Goal: Information Seeking & Learning: Learn about a topic

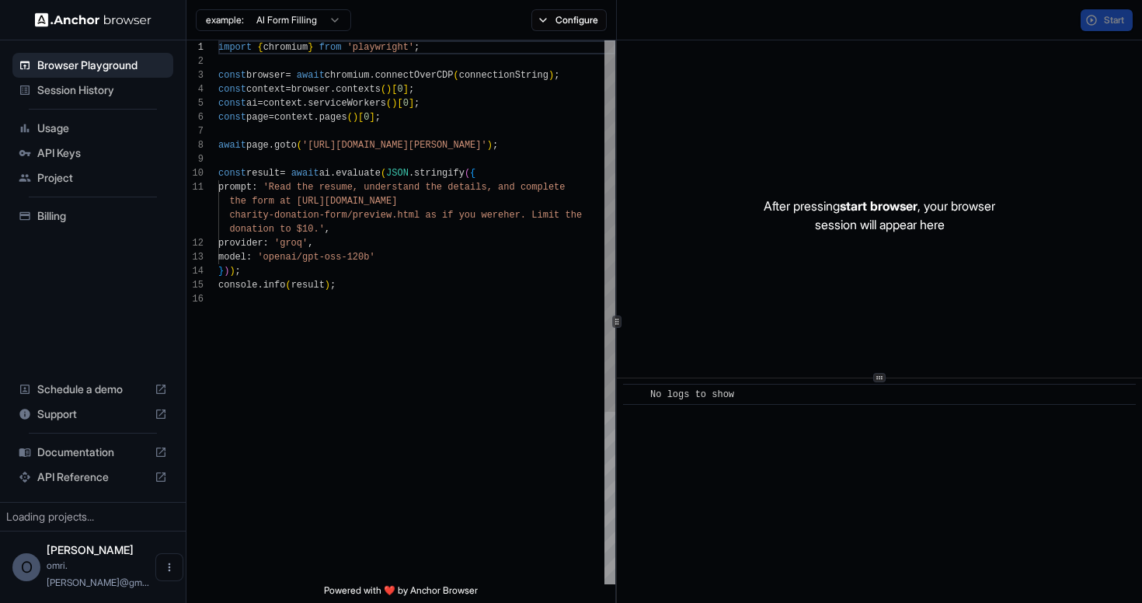
scroll to position [140, 0]
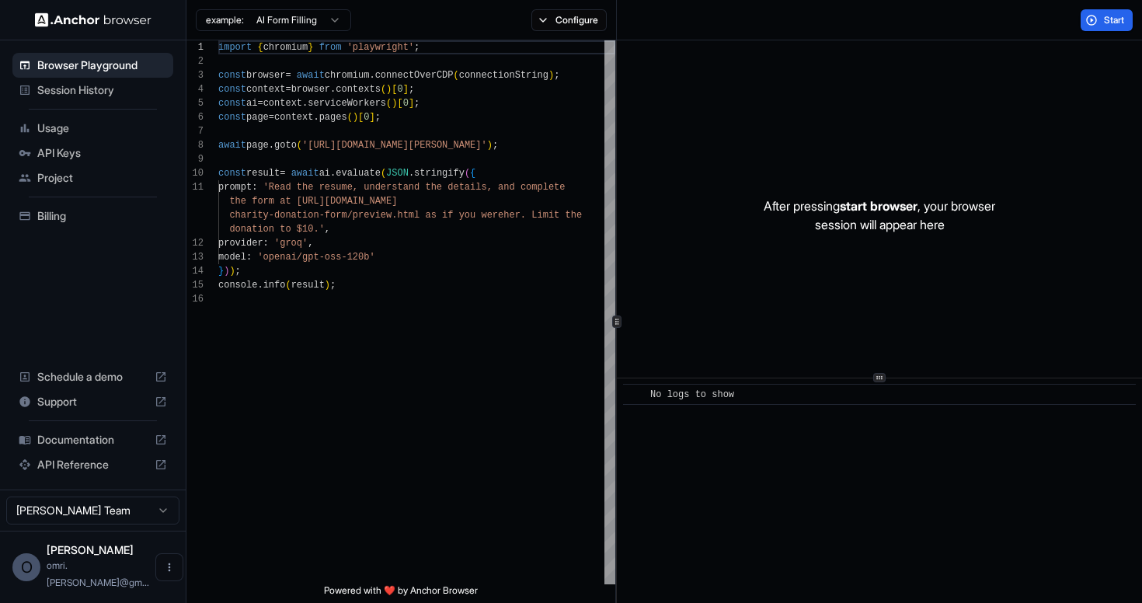
click at [85, 155] on span "API Keys" at bounding box center [102, 153] width 130 height 16
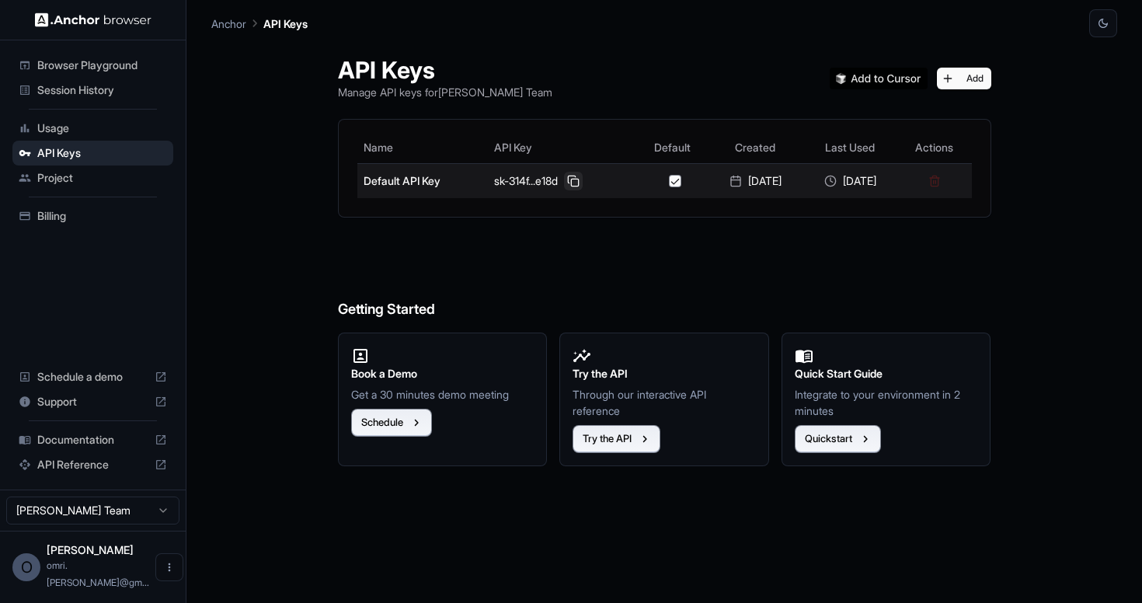
click at [564, 186] on button at bounding box center [573, 181] width 19 height 19
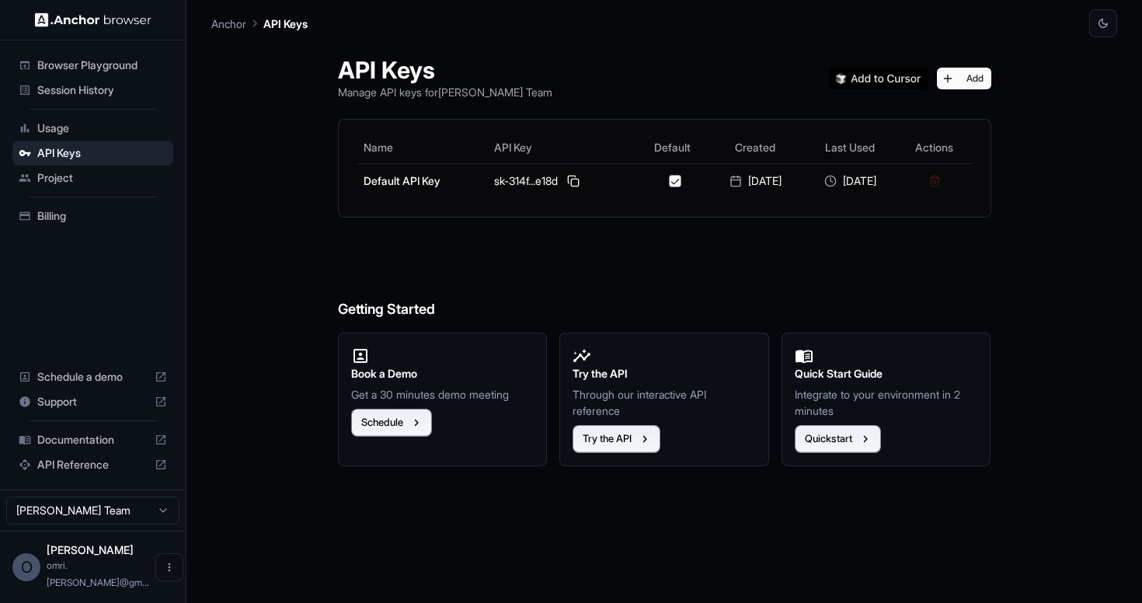
click at [103, 472] on span "API Reference" at bounding box center [92, 465] width 111 height 16
click at [98, 447] on span "Documentation" at bounding box center [92, 440] width 111 height 16
